Goal: Task Accomplishment & Management: Use online tool/utility

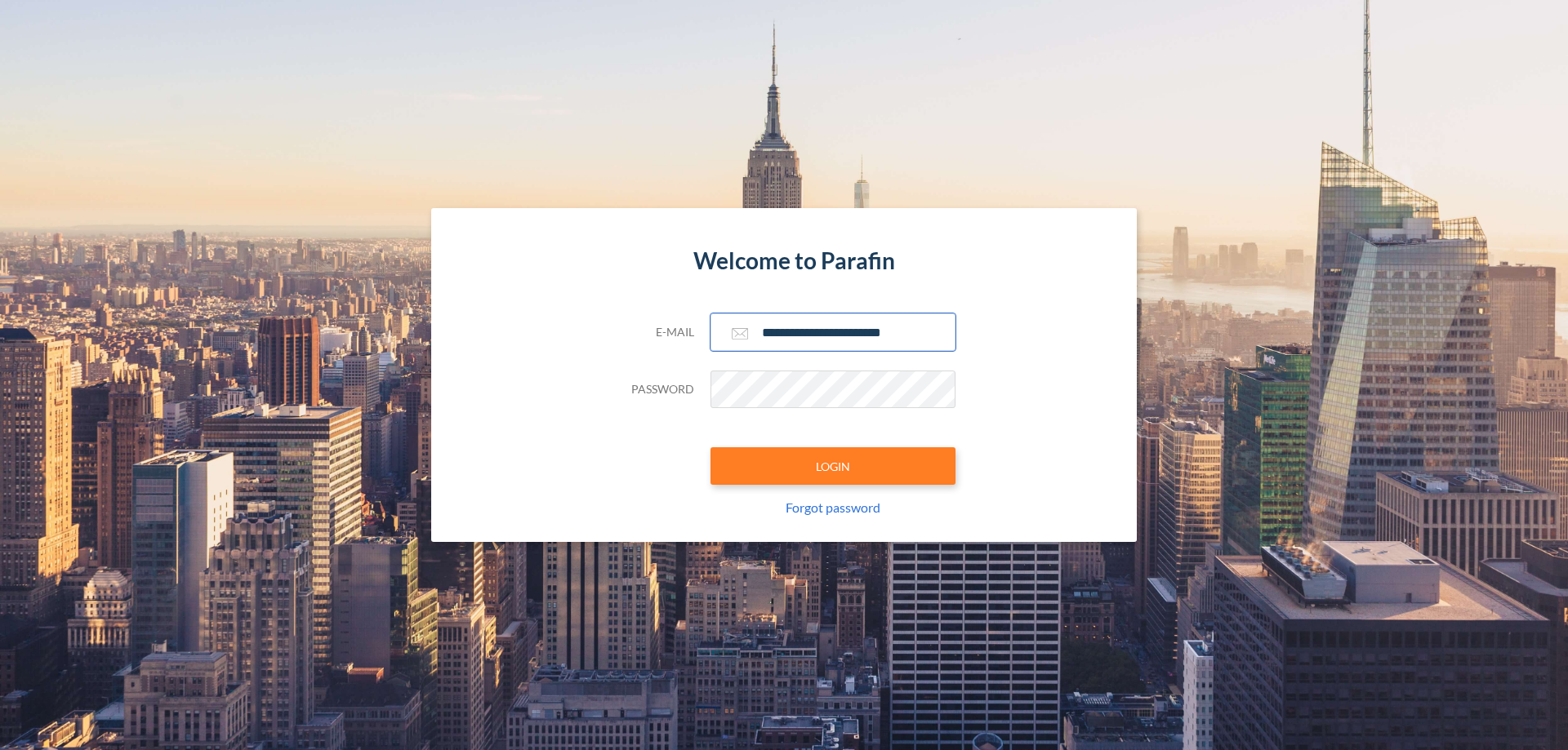
type input "**********"
click at [833, 466] on button "LOGIN" at bounding box center [833, 466] width 245 height 38
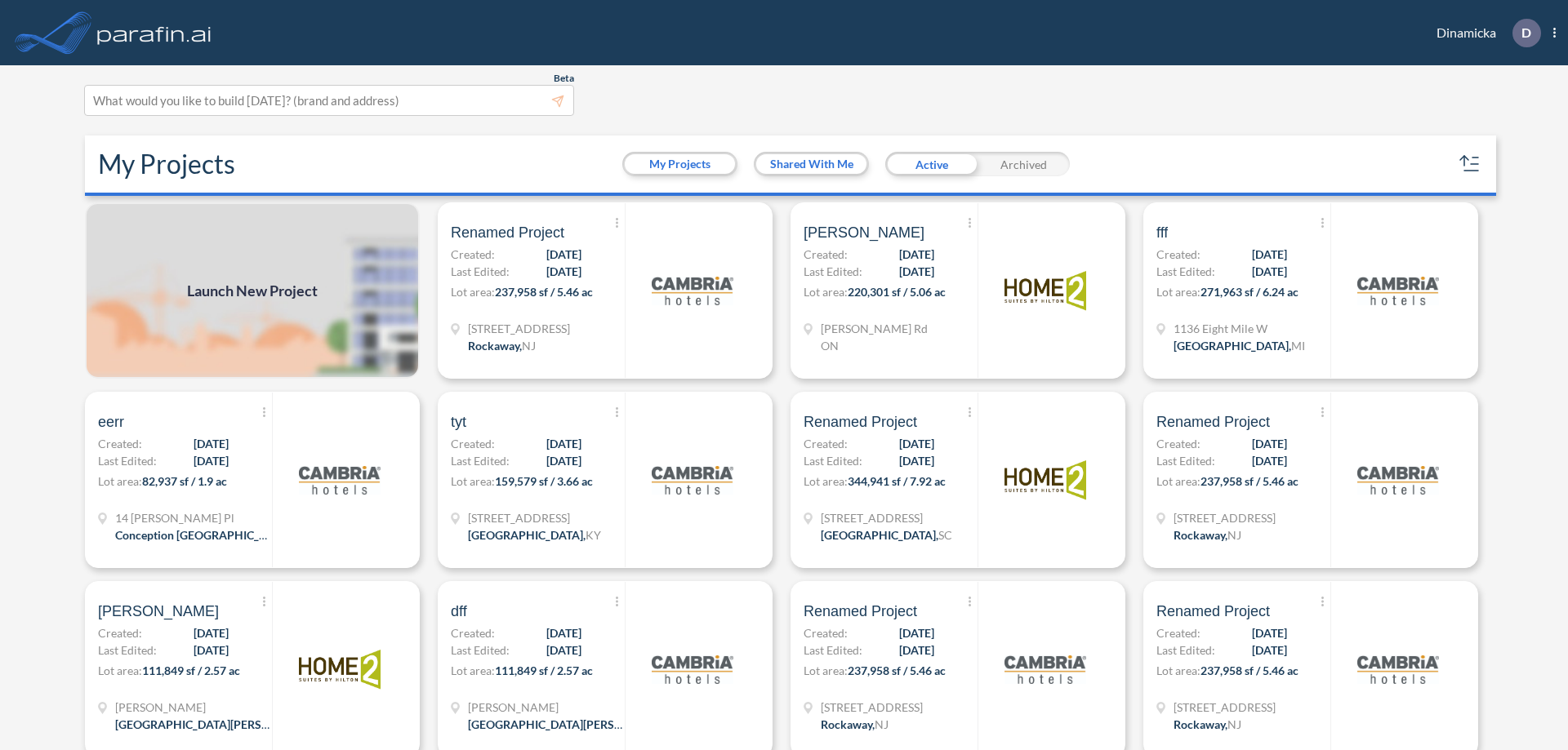
scroll to position [4, 0]
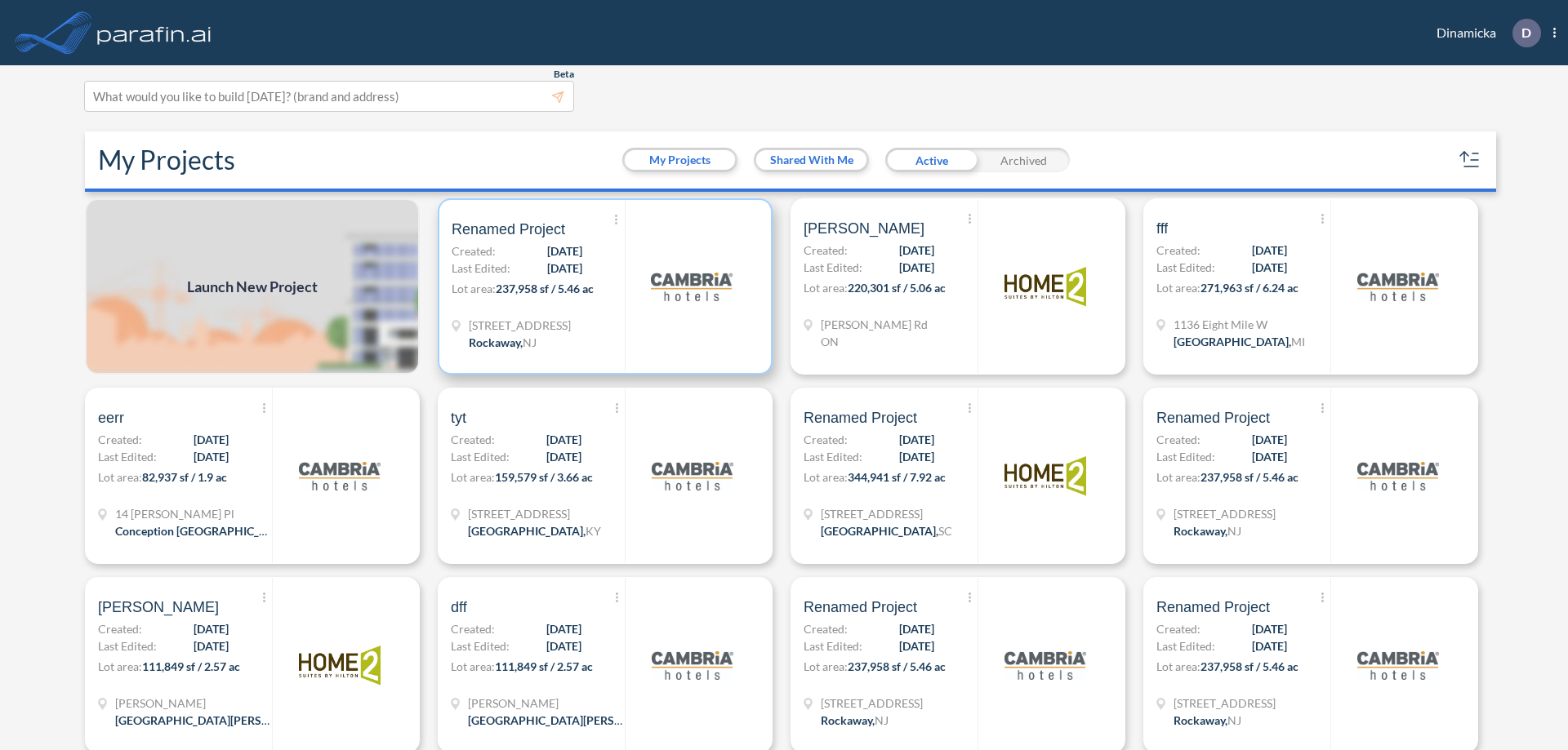
click at [602, 287] on p "Lot area: 237,958 sf / 5.46 ac" at bounding box center [538, 292] width 173 height 24
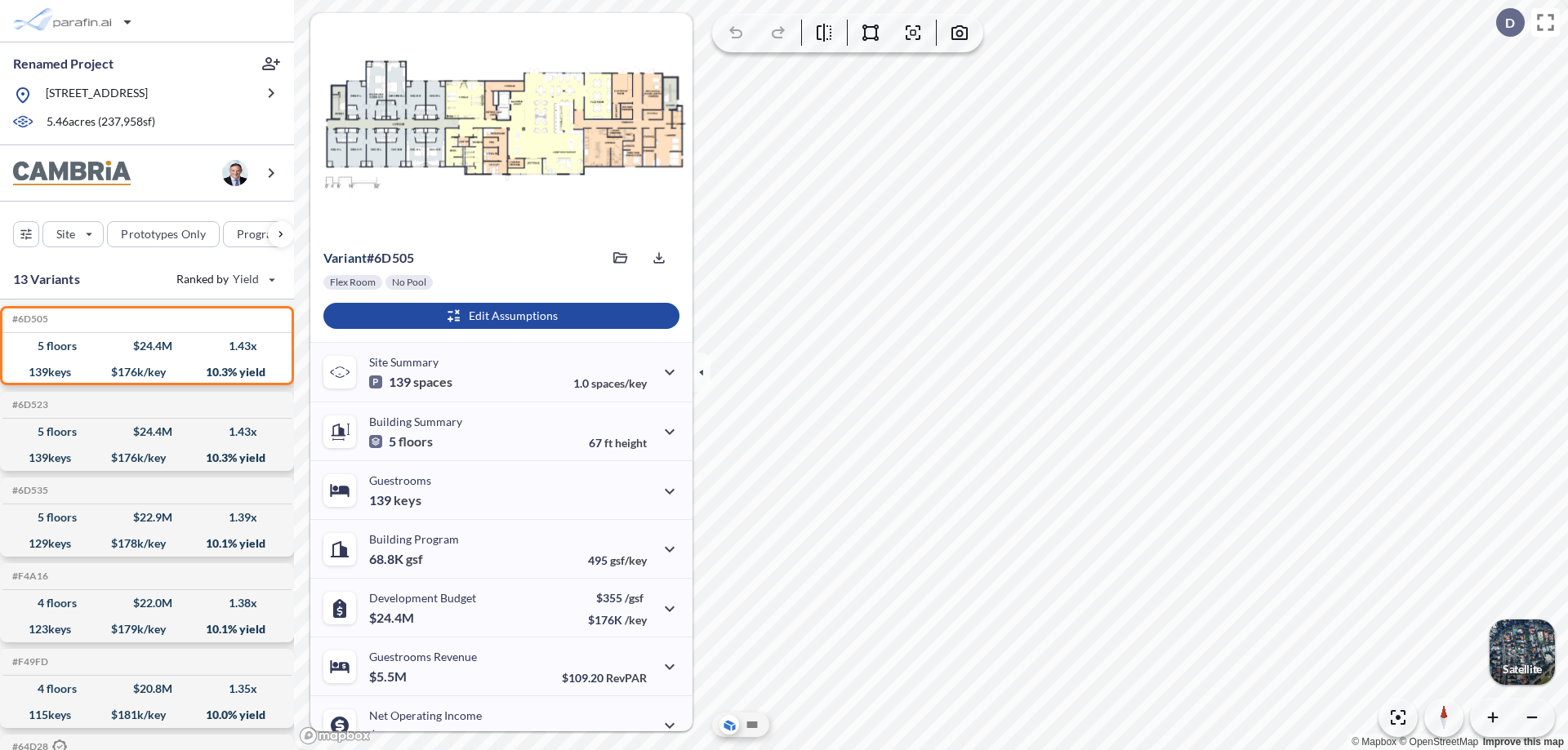
scroll to position [83, 0]
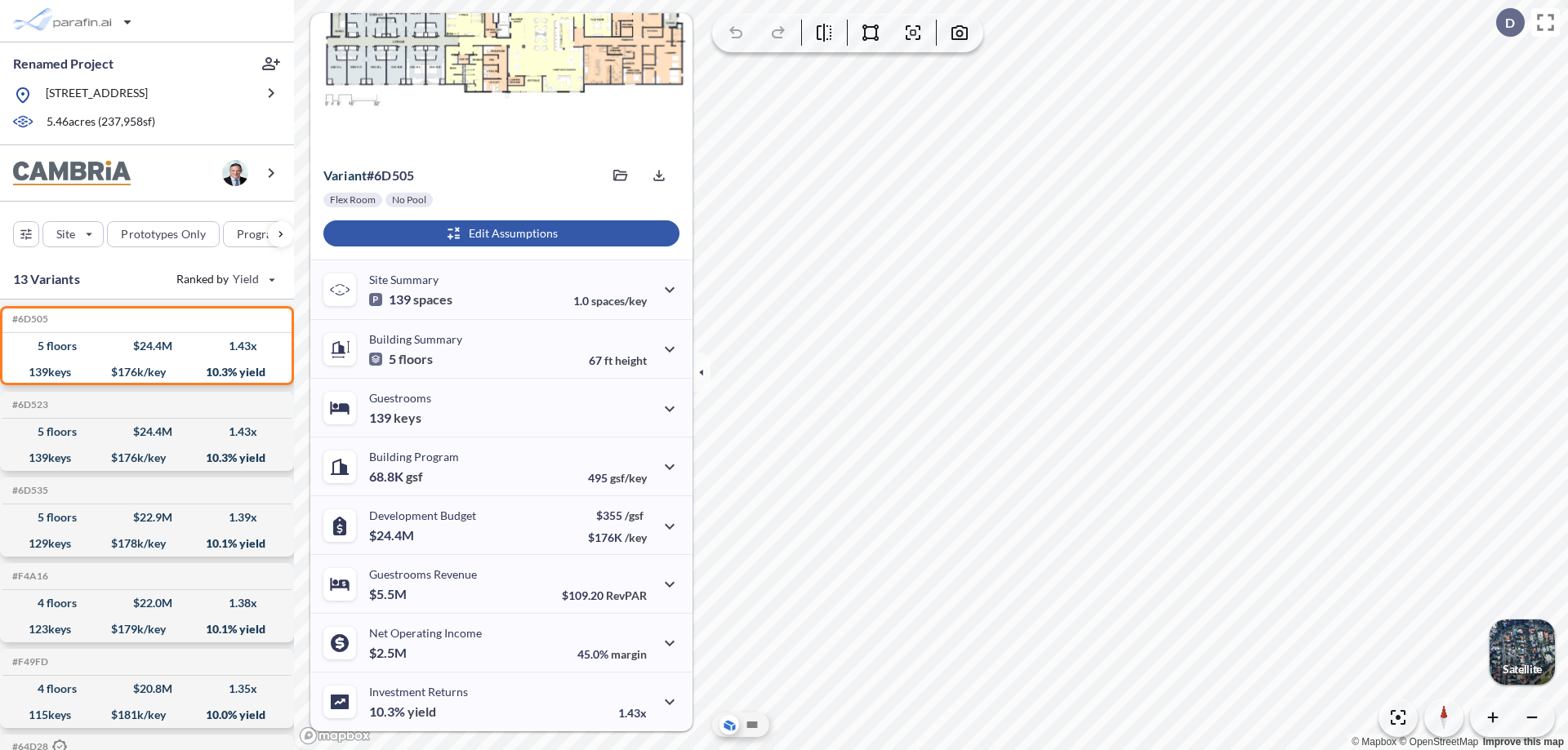
click at [499, 233] on div "button" at bounding box center [501, 233] width 356 height 26
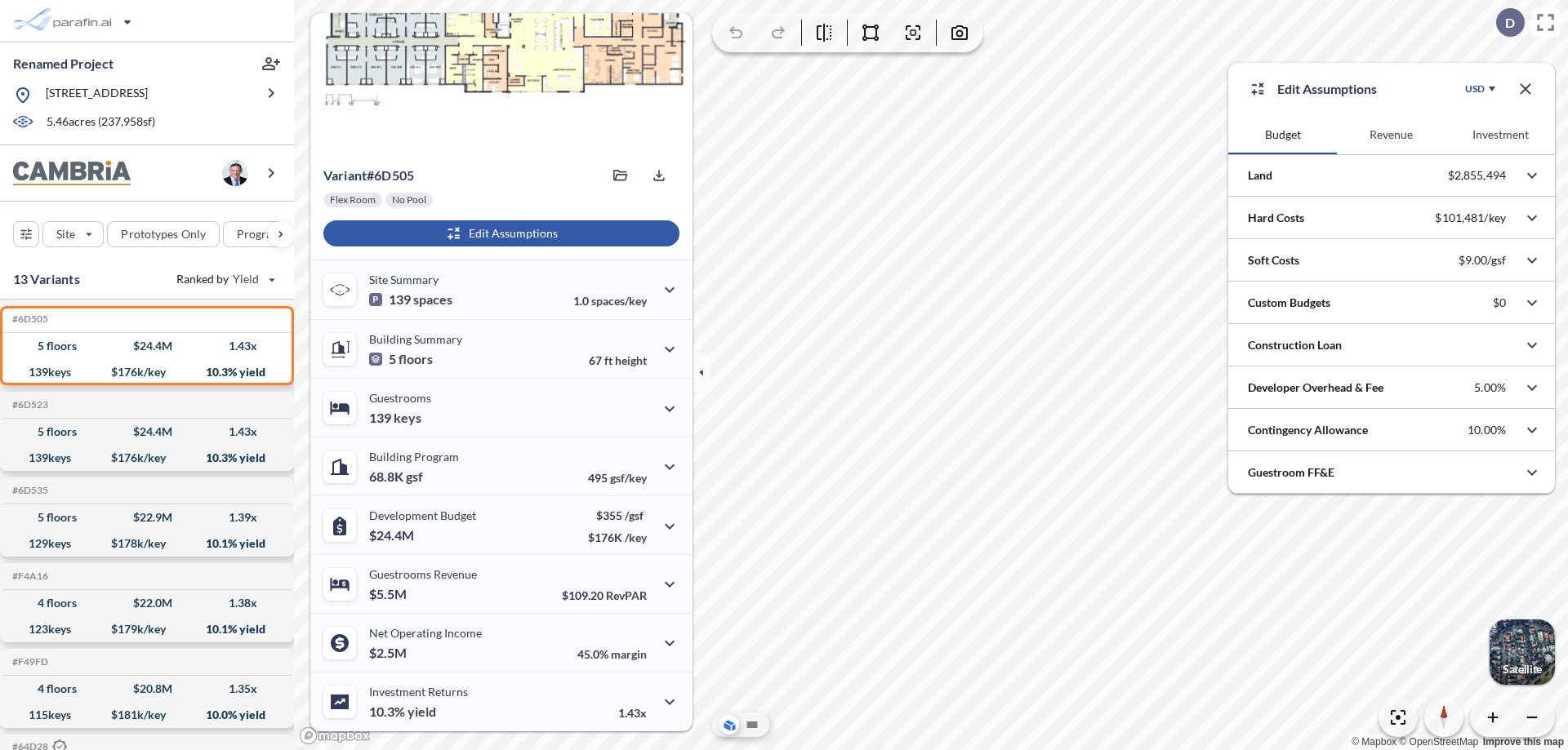
click at [1391, 134] on button "Revenue" at bounding box center [1391, 134] width 109 height 39
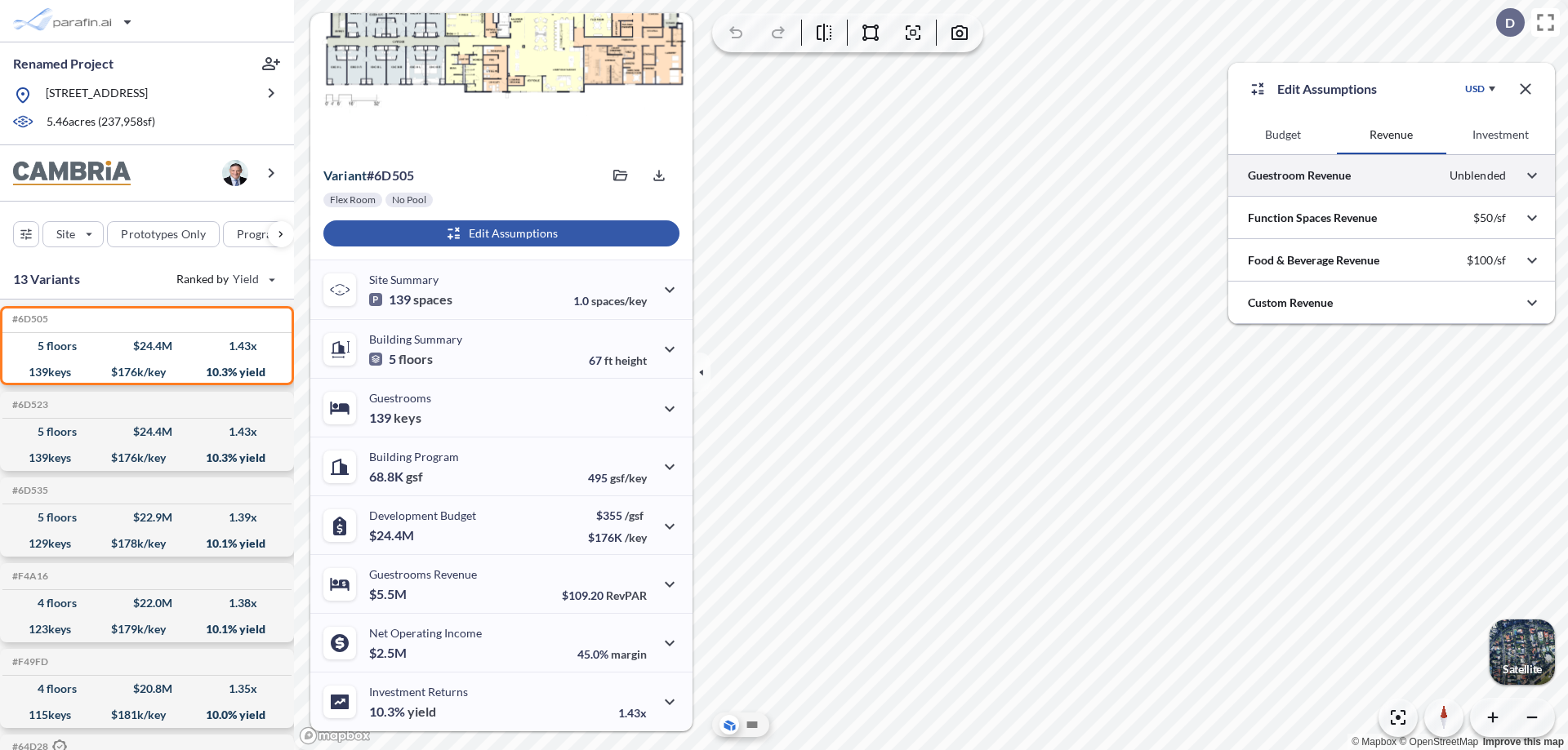
click at [1392, 175] on div at bounding box center [1392, 175] width 327 height 42
